Goal: Navigation & Orientation: Find specific page/section

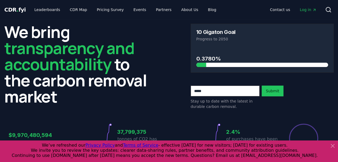
click at [331, 147] on icon at bounding box center [333, 146] width 6 height 6
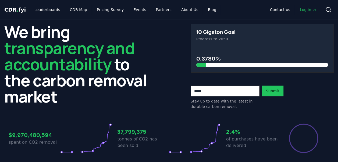
click at [309, 9] on span "Log in" at bounding box center [308, 9] width 17 height 5
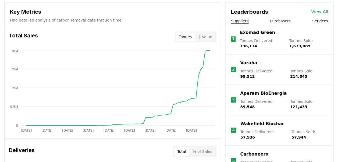
scroll to position [197, 0]
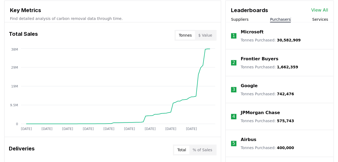
click at [283, 19] on button "Purchasers" at bounding box center [280, 19] width 21 height 5
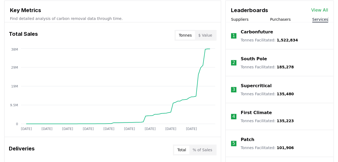
click at [325, 19] on button "Services" at bounding box center [321, 19] width 16 height 5
drag, startPoint x: 340, startPoint y: 61, endPoint x: 207, endPoint y: 15, distance: 140.9
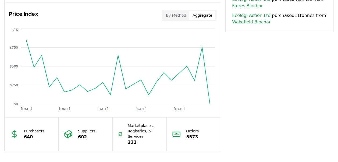
scroll to position [446, 0]
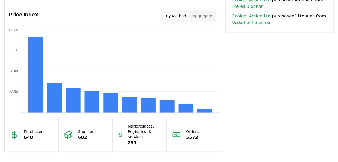
click at [174, 15] on button "By Method" at bounding box center [176, 16] width 27 height 9
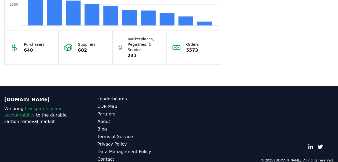
scroll to position [534, 0]
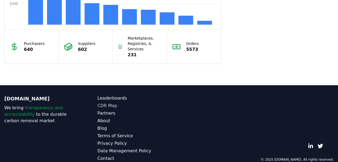
click at [111, 104] on link "CDR Map" at bounding box center [133, 106] width 72 height 6
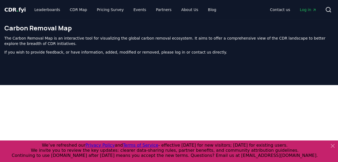
scroll to position [171, 0]
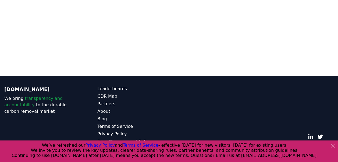
click at [332, 145] on icon at bounding box center [333, 146] width 6 height 6
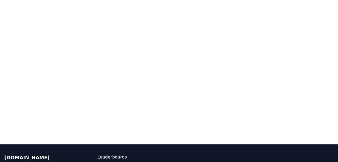
scroll to position [97, 0]
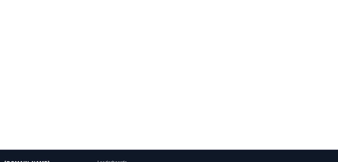
click at [206, 145] on div at bounding box center [169, 69] width 338 height 162
